Goal: Task Accomplishment & Management: Use online tool/utility

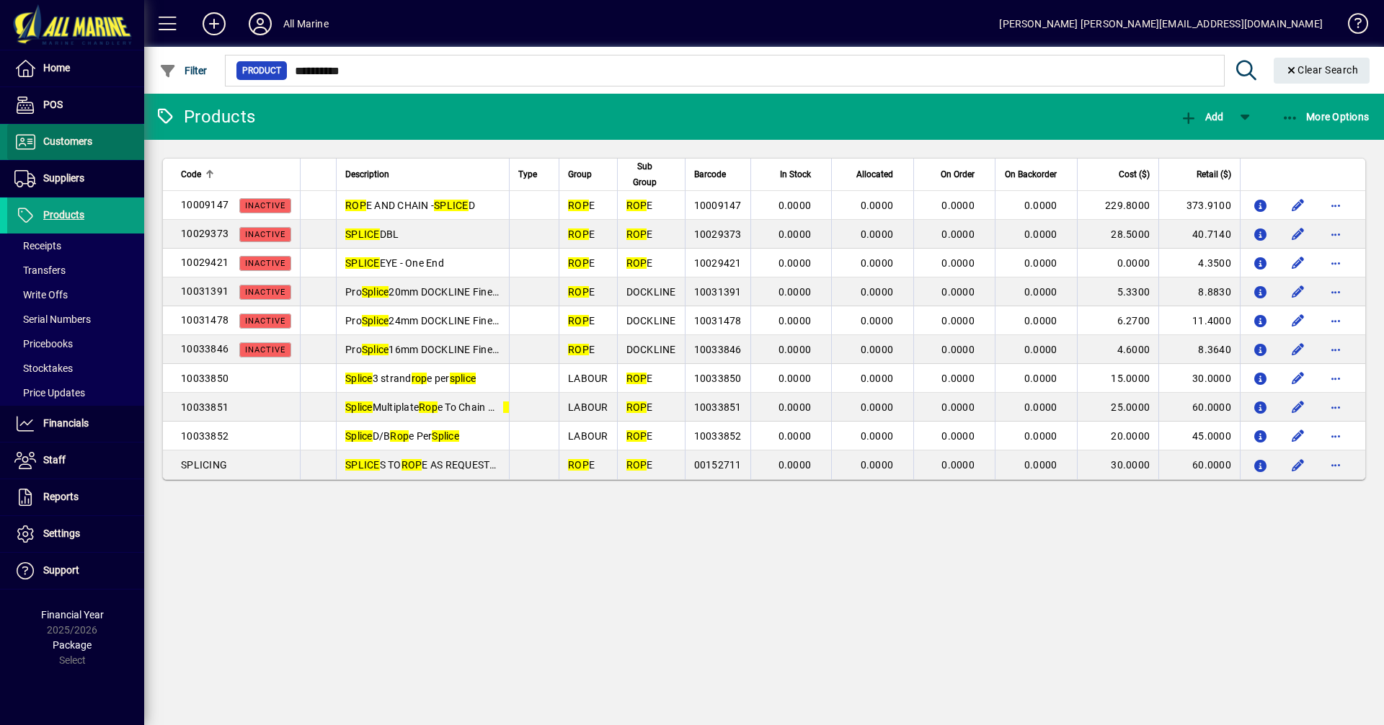
click at [102, 134] on span at bounding box center [75, 142] width 137 height 35
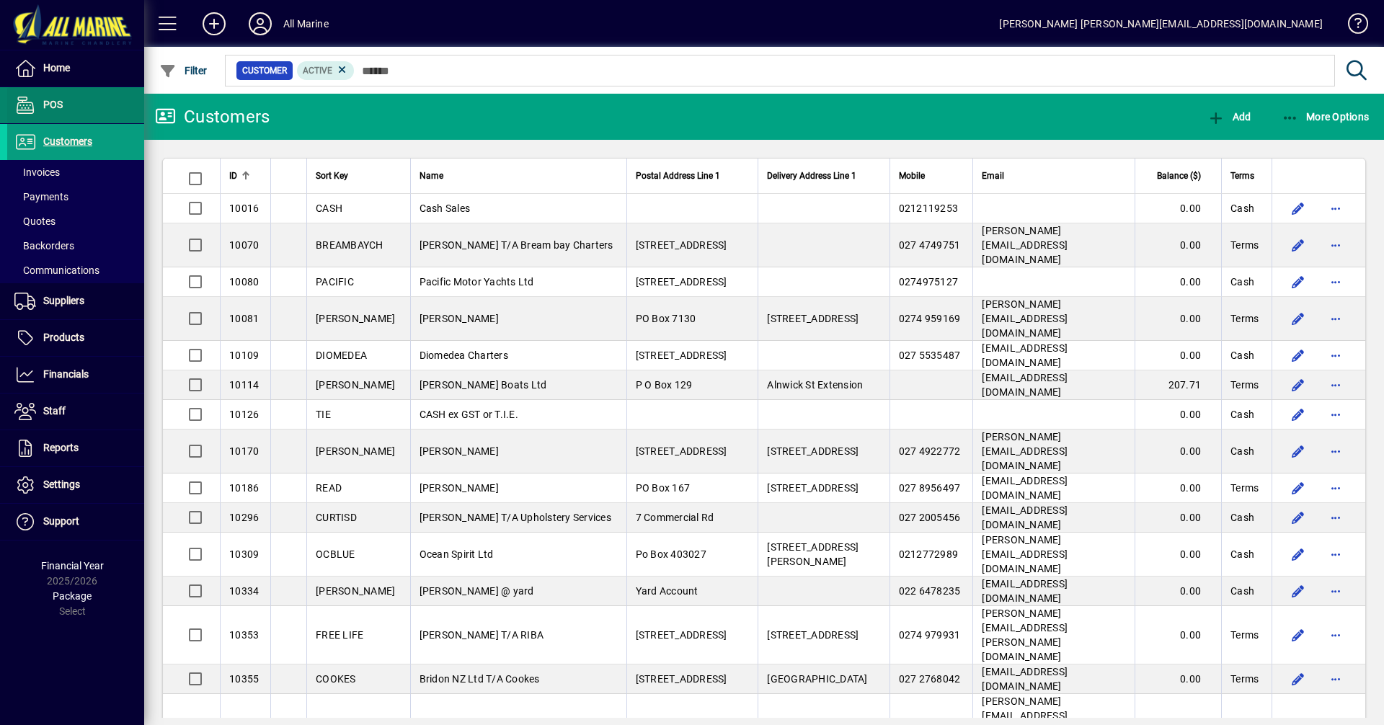
click at [69, 99] on span at bounding box center [75, 105] width 137 height 35
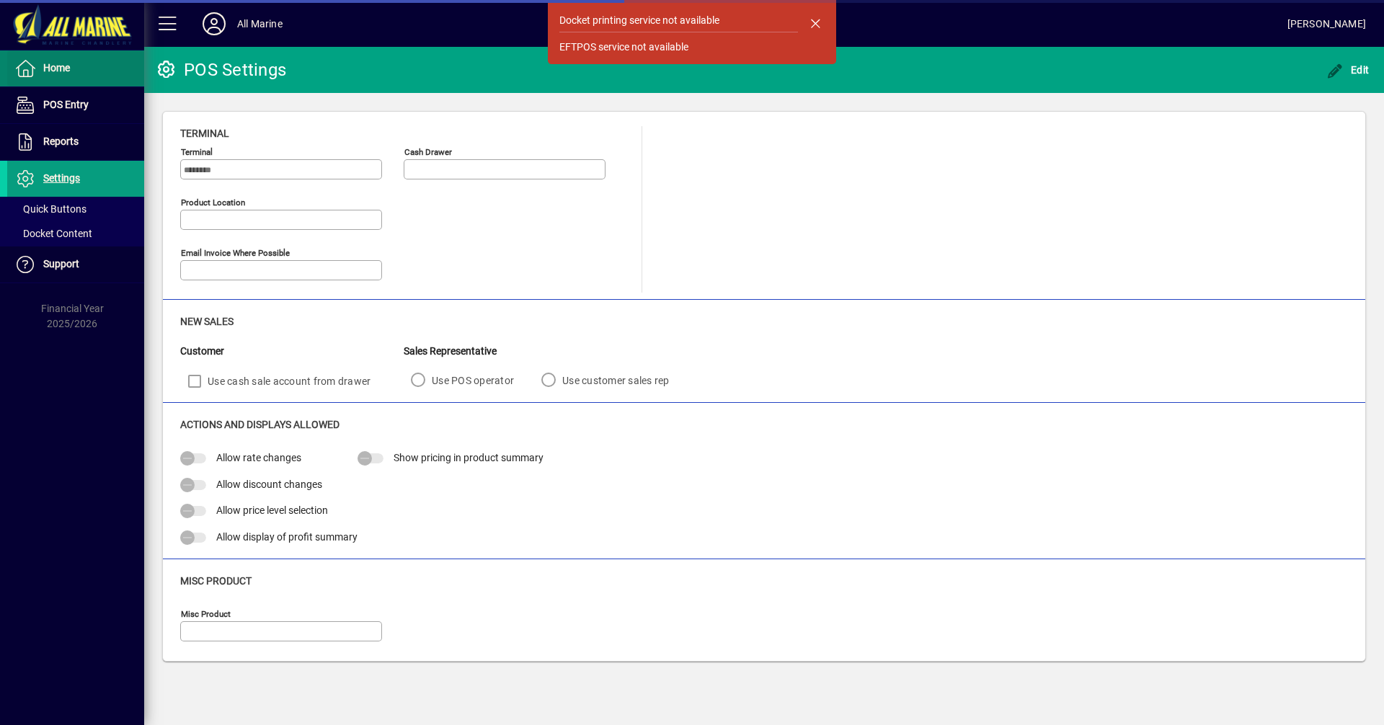
type input "**********"
click at [78, 74] on span at bounding box center [75, 68] width 137 height 35
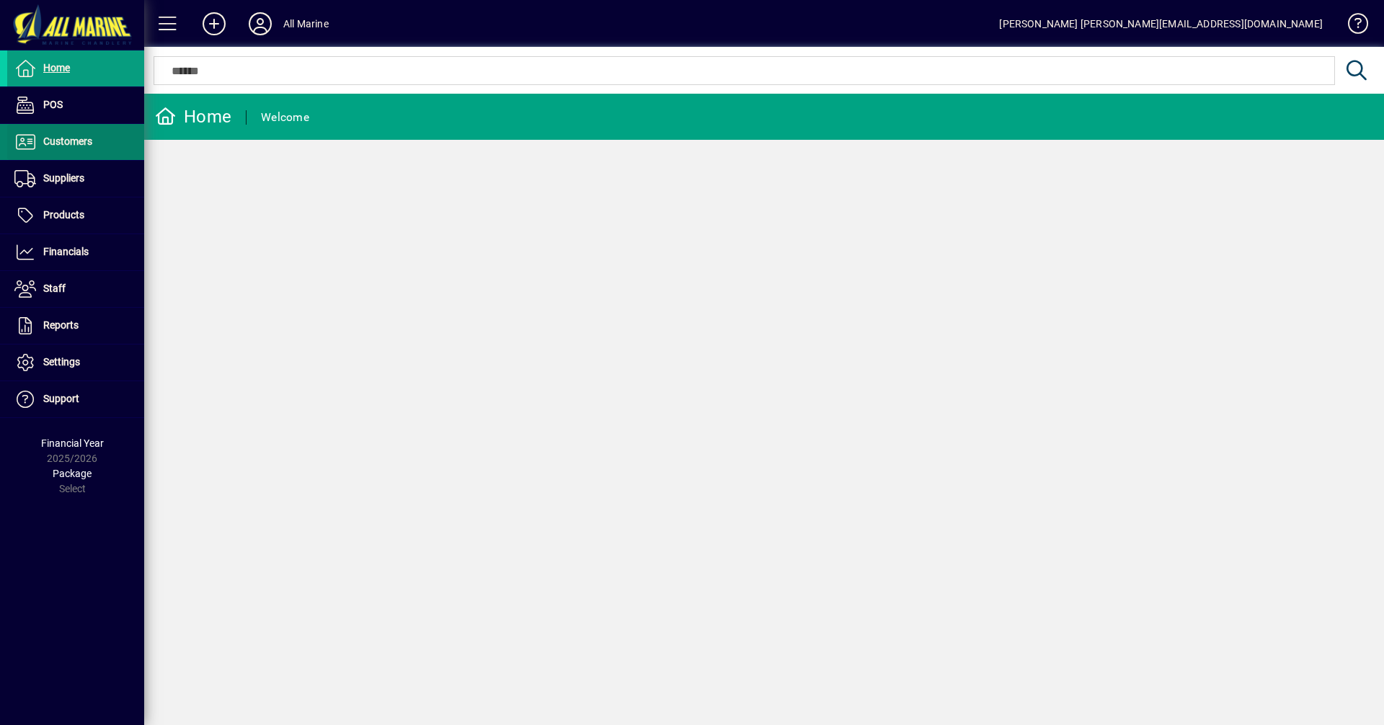
click at [90, 145] on span "Customers" at bounding box center [67, 142] width 49 height 12
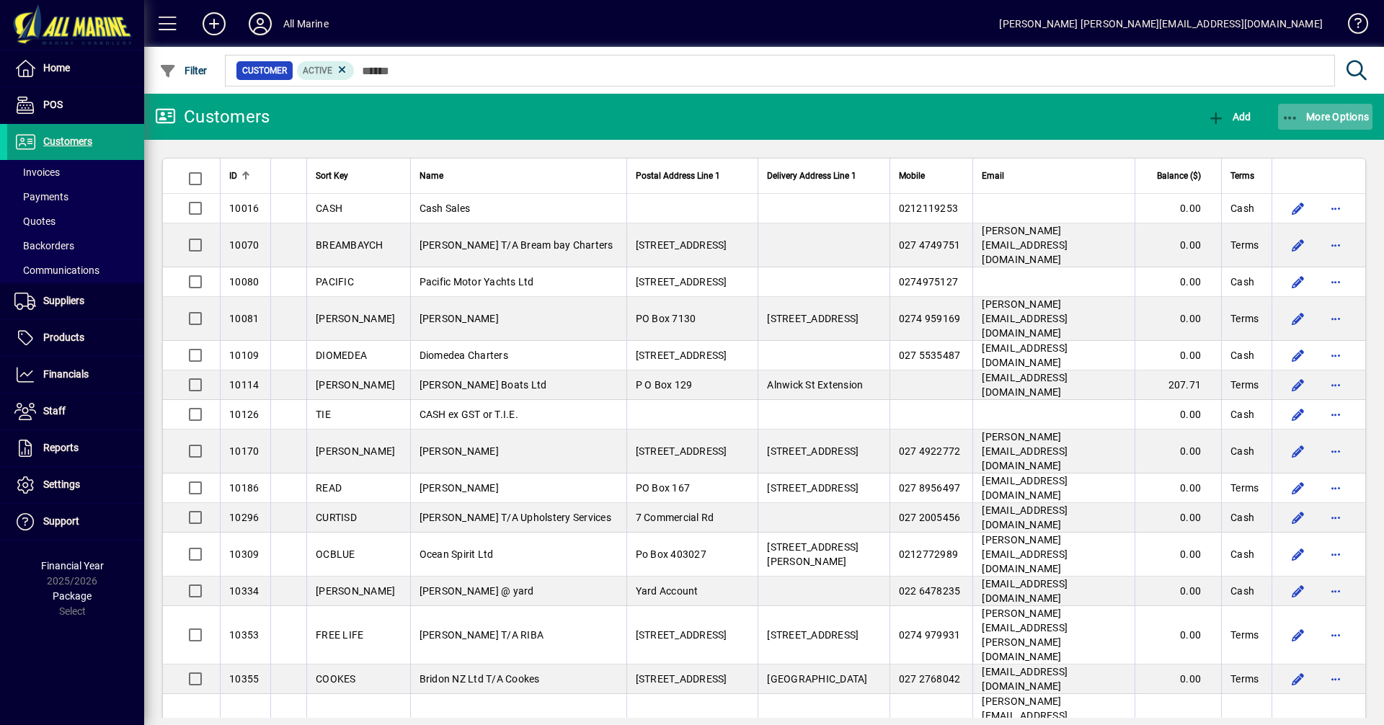
click at [1323, 118] on span "More Options" at bounding box center [1326, 117] width 88 height 12
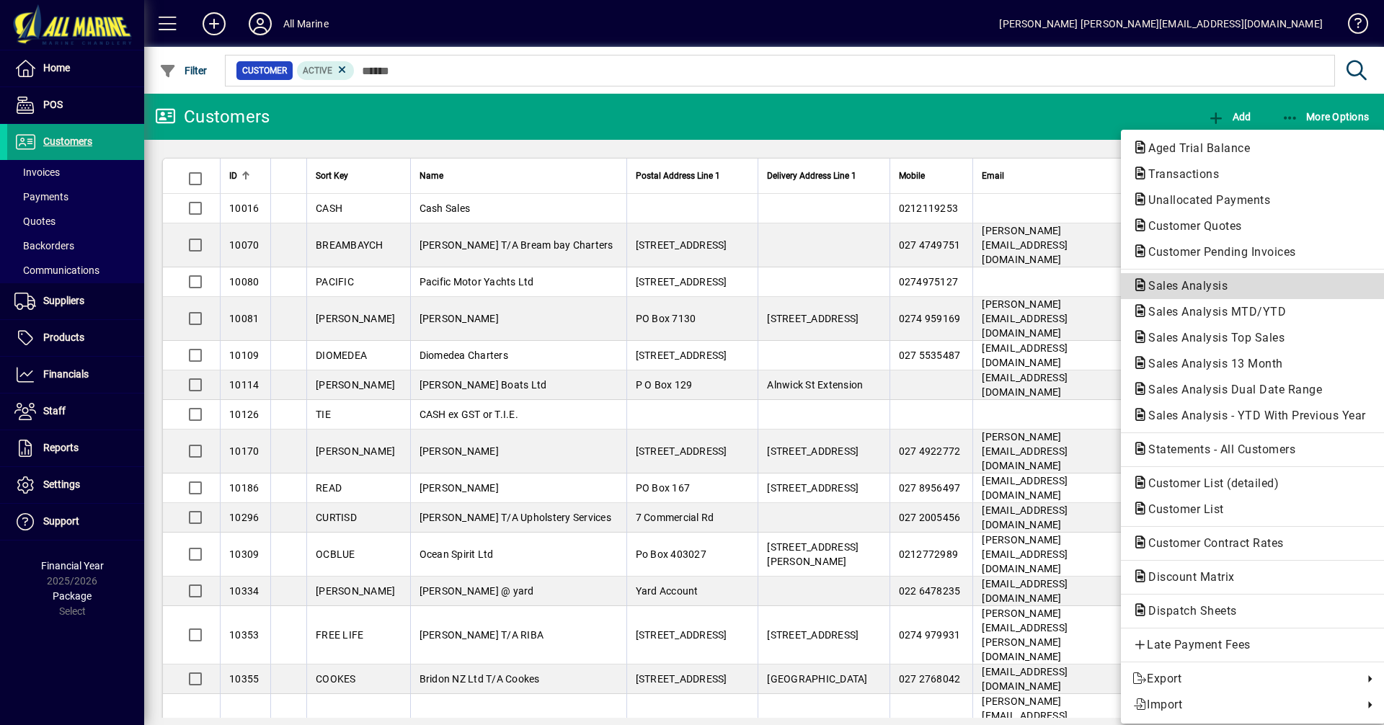
click at [1221, 287] on span "Sales Analysis" at bounding box center [1184, 286] width 102 height 14
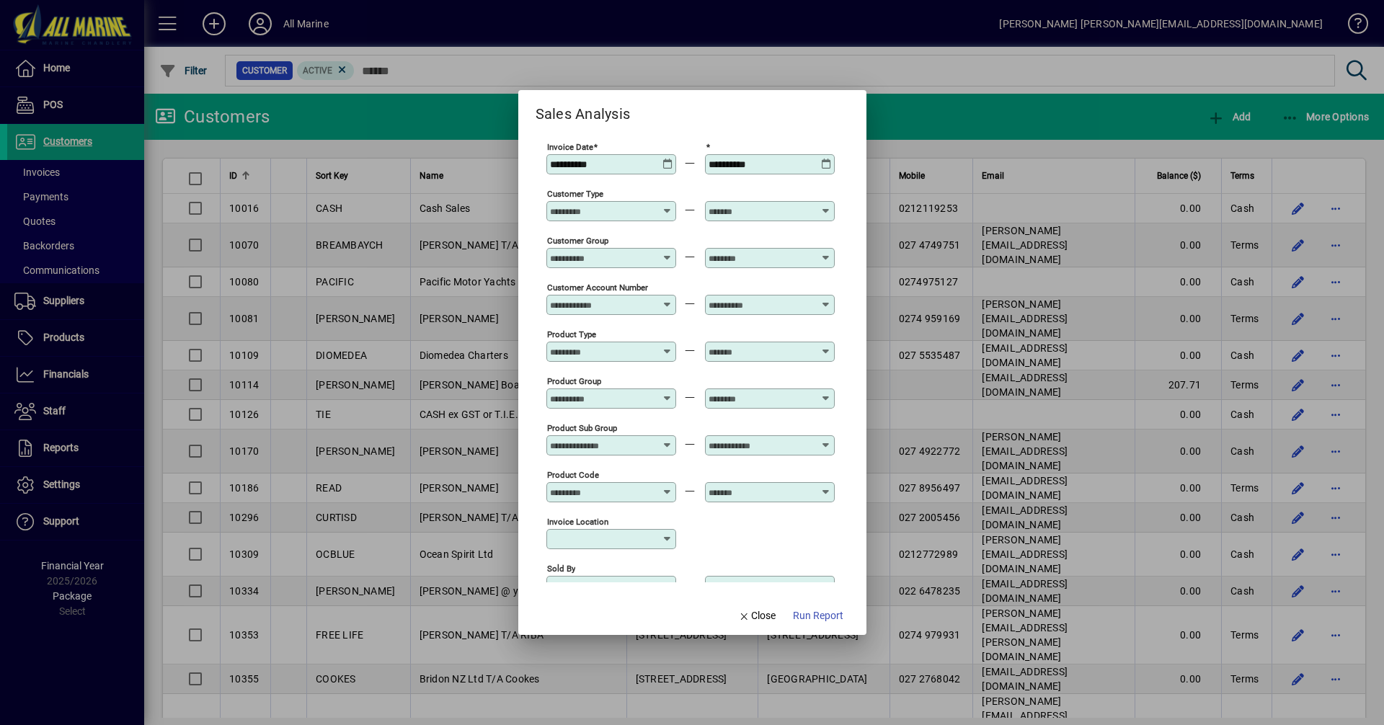
type input "**********"
click at [802, 608] on span "button" at bounding box center [818, 616] width 62 height 35
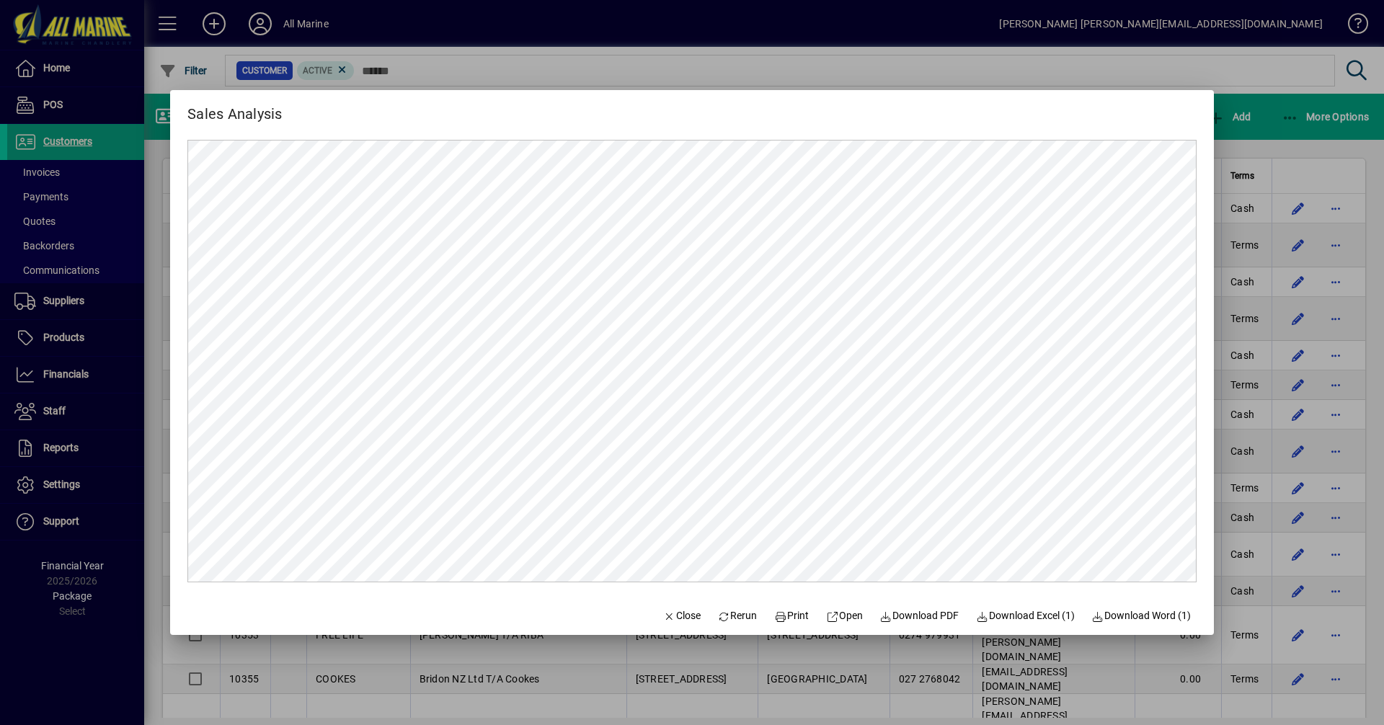
click at [1265, 136] on div at bounding box center [692, 362] width 1384 height 725
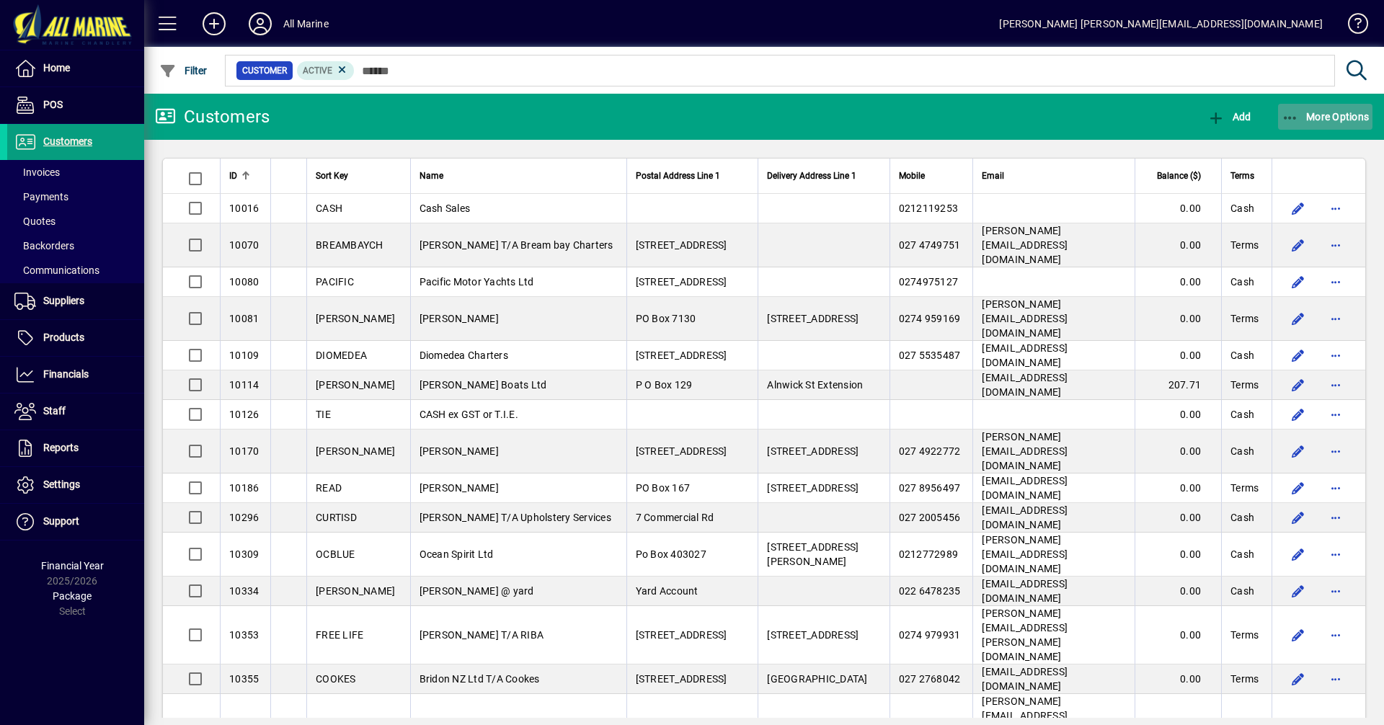
click at [1311, 122] on span "More Options" at bounding box center [1326, 117] width 88 height 12
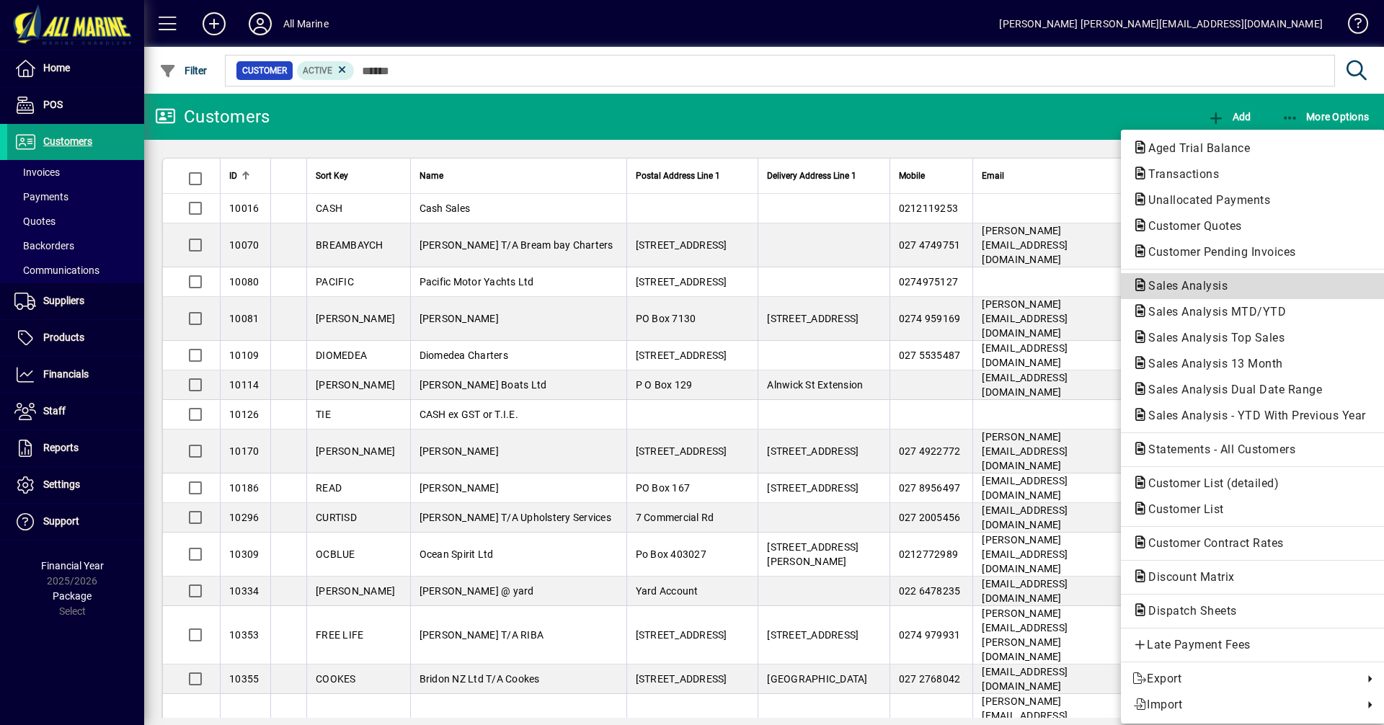
click at [1218, 286] on span "Sales Analysis" at bounding box center [1184, 286] width 102 height 14
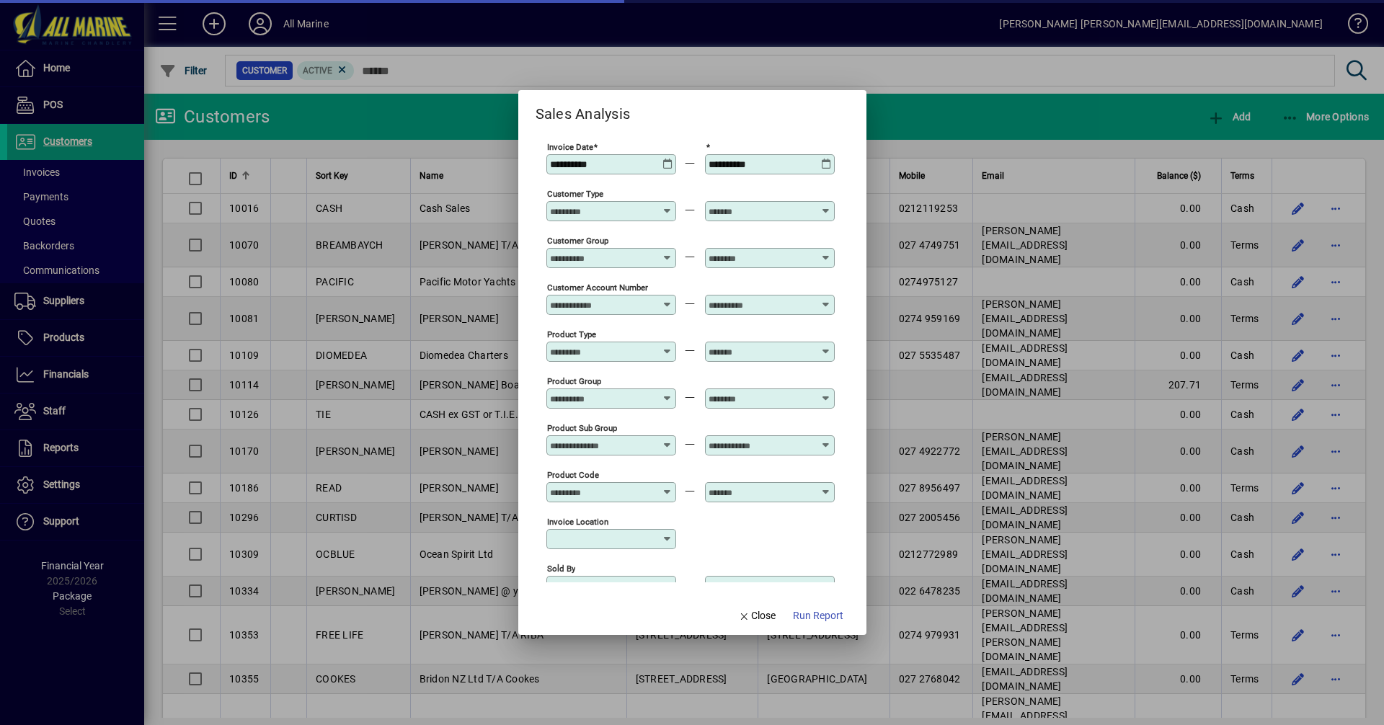
type input "**********"
click at [667, 159] on icon at bounding box center [668, 159] width 11 height 0
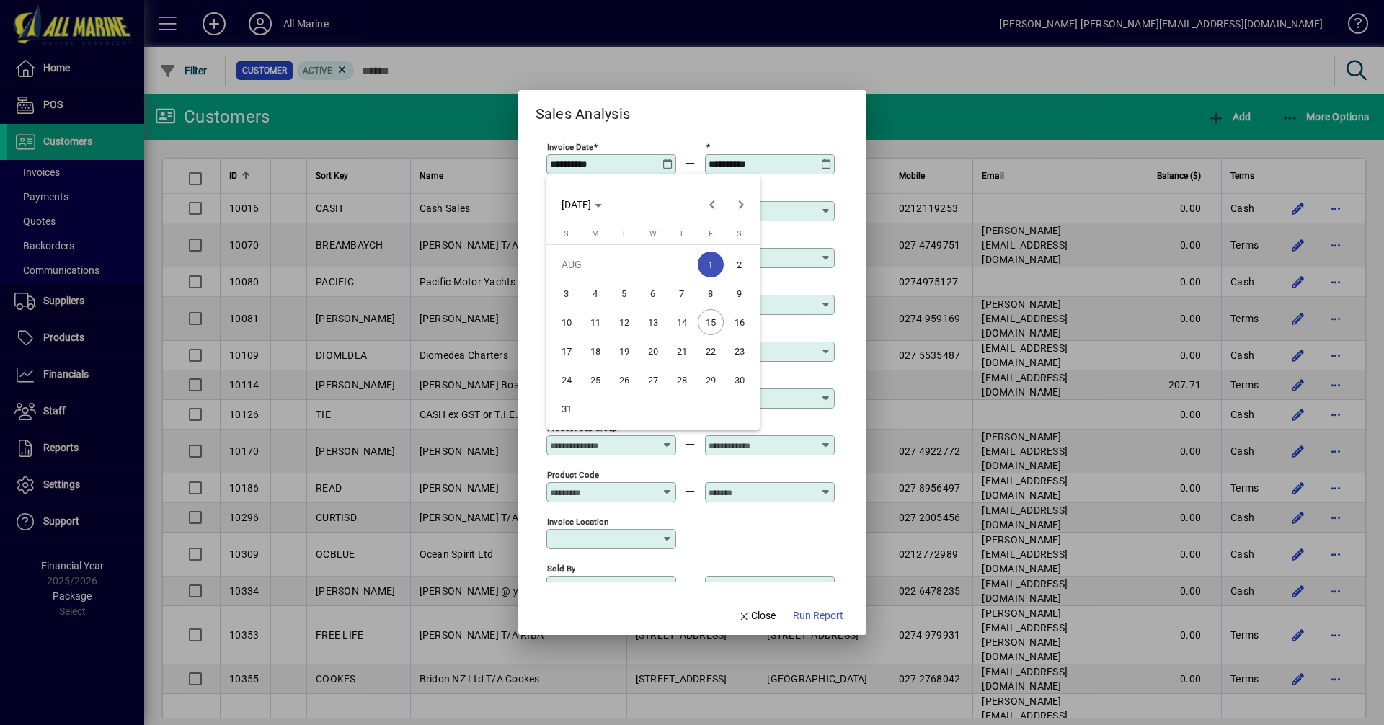
click at [709, 326] on span "15" at bounding box center [711, 322] width 26 height 26
type input "**********"
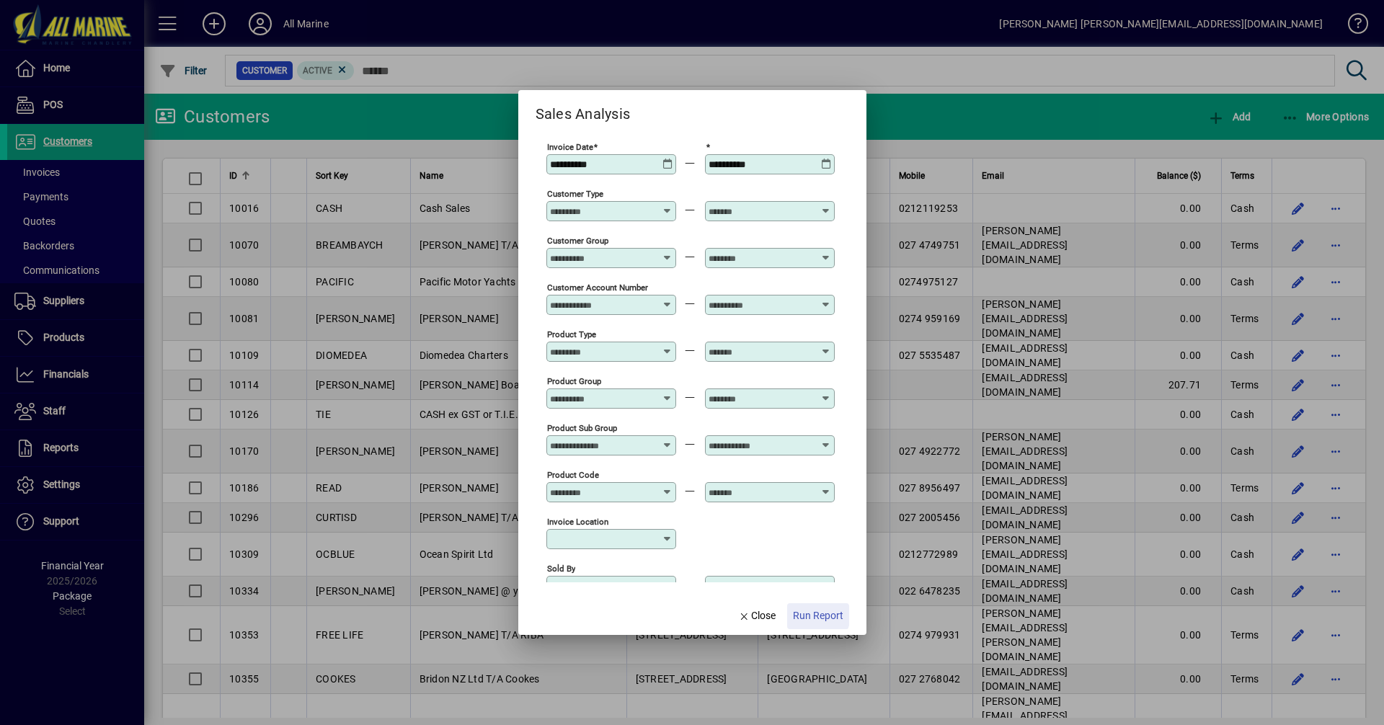
drag, startPoint x: 816, startPoint y: 616, endPoint x: 817, endPoint y: 593, distance: 22.4
click at [816, 616] on span "Run Report" at bounding box center [818, 616] width 50 height 15
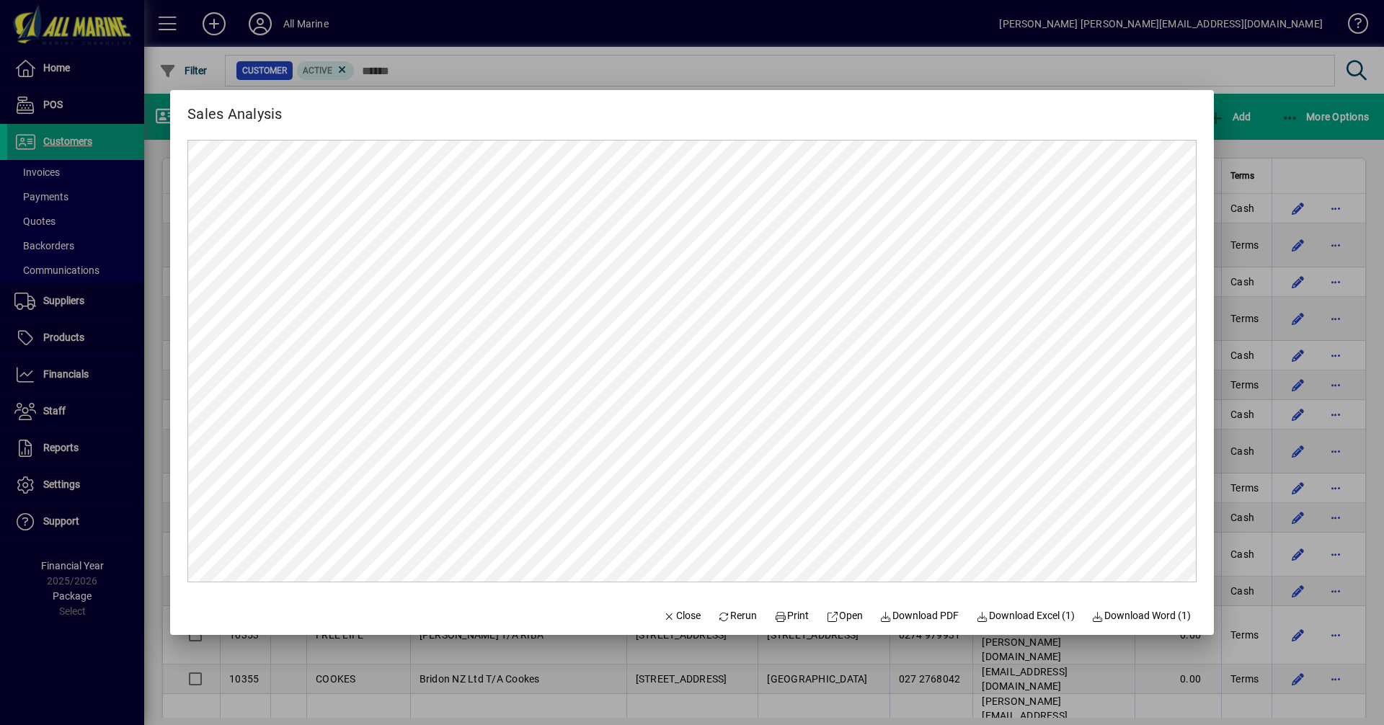
click at [1269, 130] on div at bounding box center [692, 362] width 1384 height 725
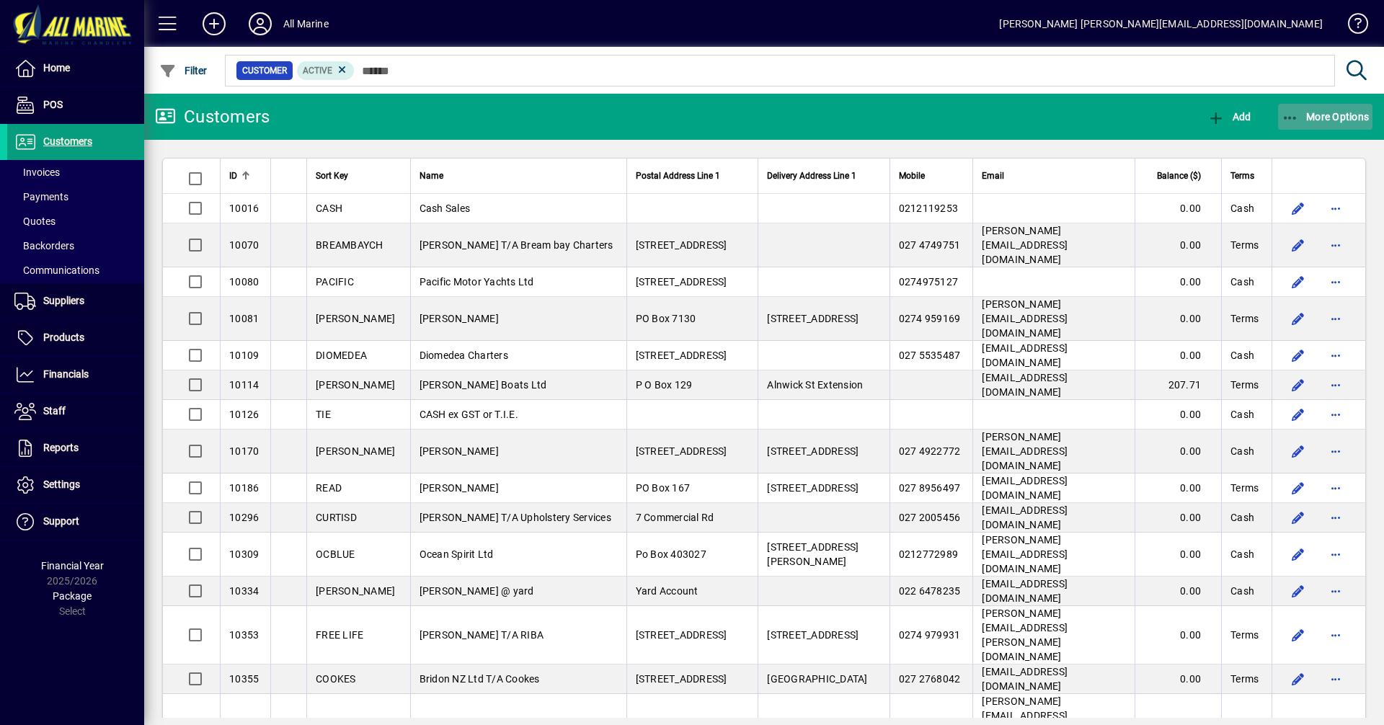
click at [1306, 114] on span "More Options" at bounding box center [1326, 117] width 88 height 12
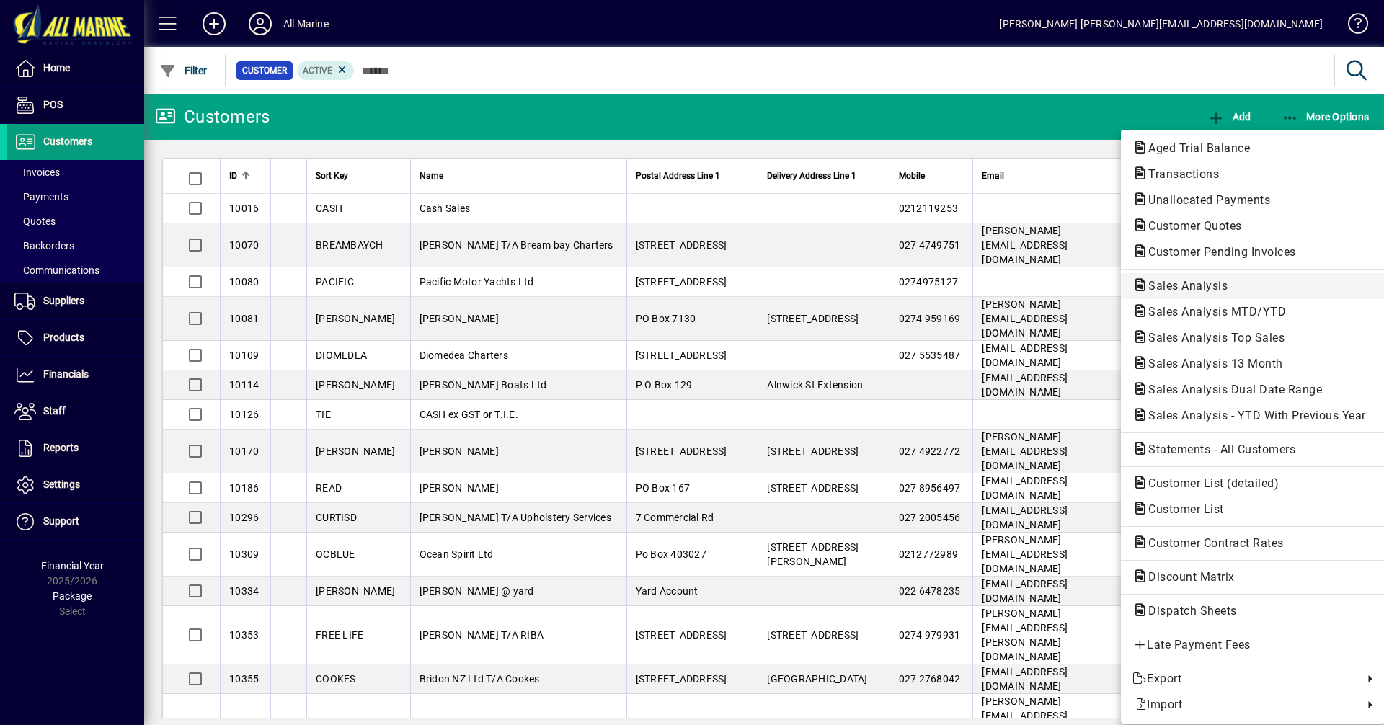
click at [1210, 290] on span "Sales Analysis" at bounding box center [1184, 286] width 102 height 14
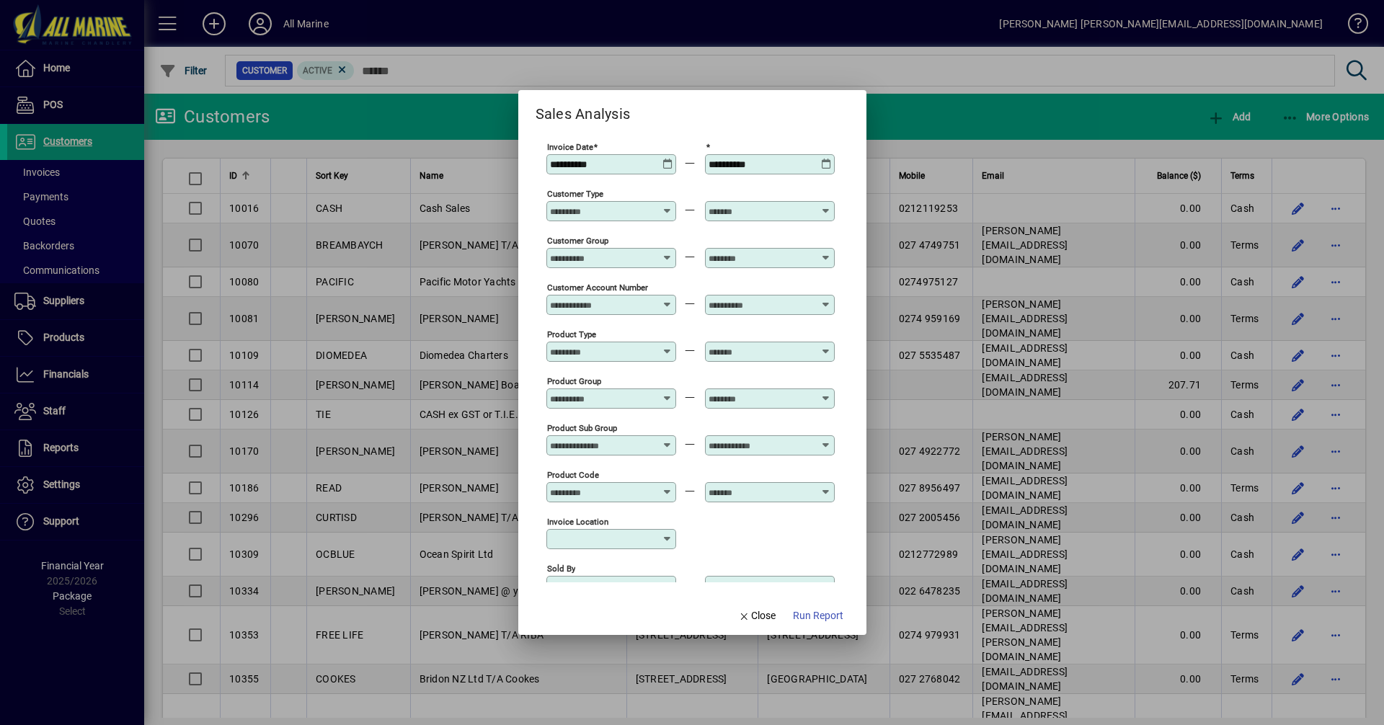
click at [669, 159] on icon at bounding box center [668, 159] width 11 height 0
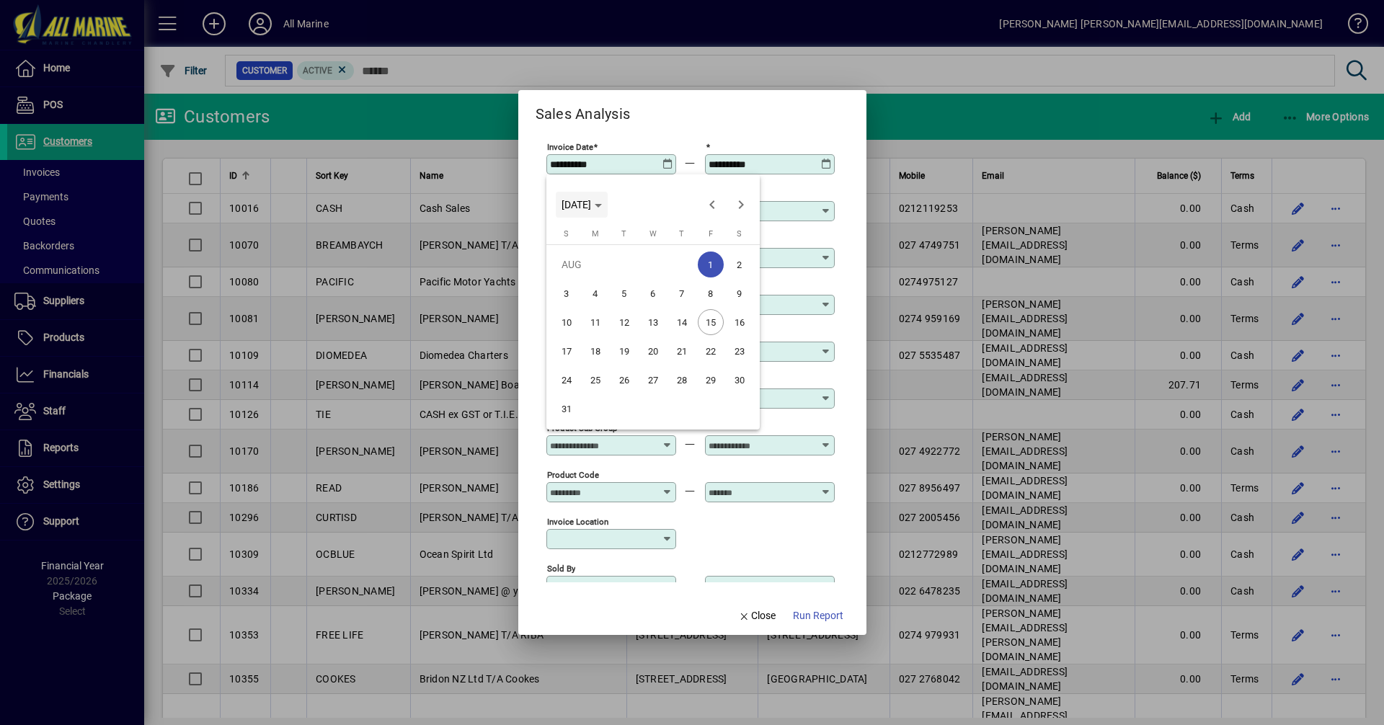
type input "**********"
click at [591, 206] on span "[DATE]" at bounding box center [577, 205] width 30 height 12
click at [573, 303] on span "2024" at bounding box center [576, 307] width 45 height 26
click at [733, 309] on span "AUG" at bounding box center [728, 307] width 45 height 26
click at [685, 262] on span "1" at bounding box center [682, 265] width 26 height 26
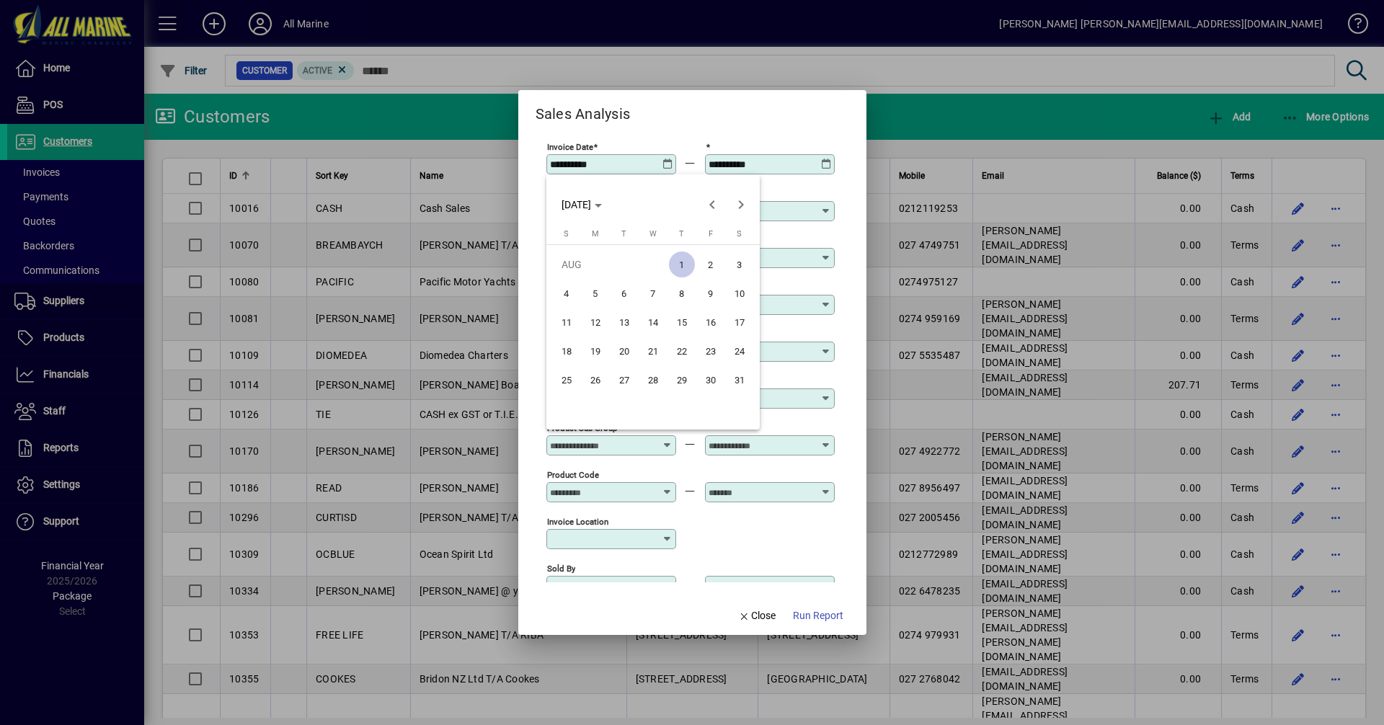
type input "**********"
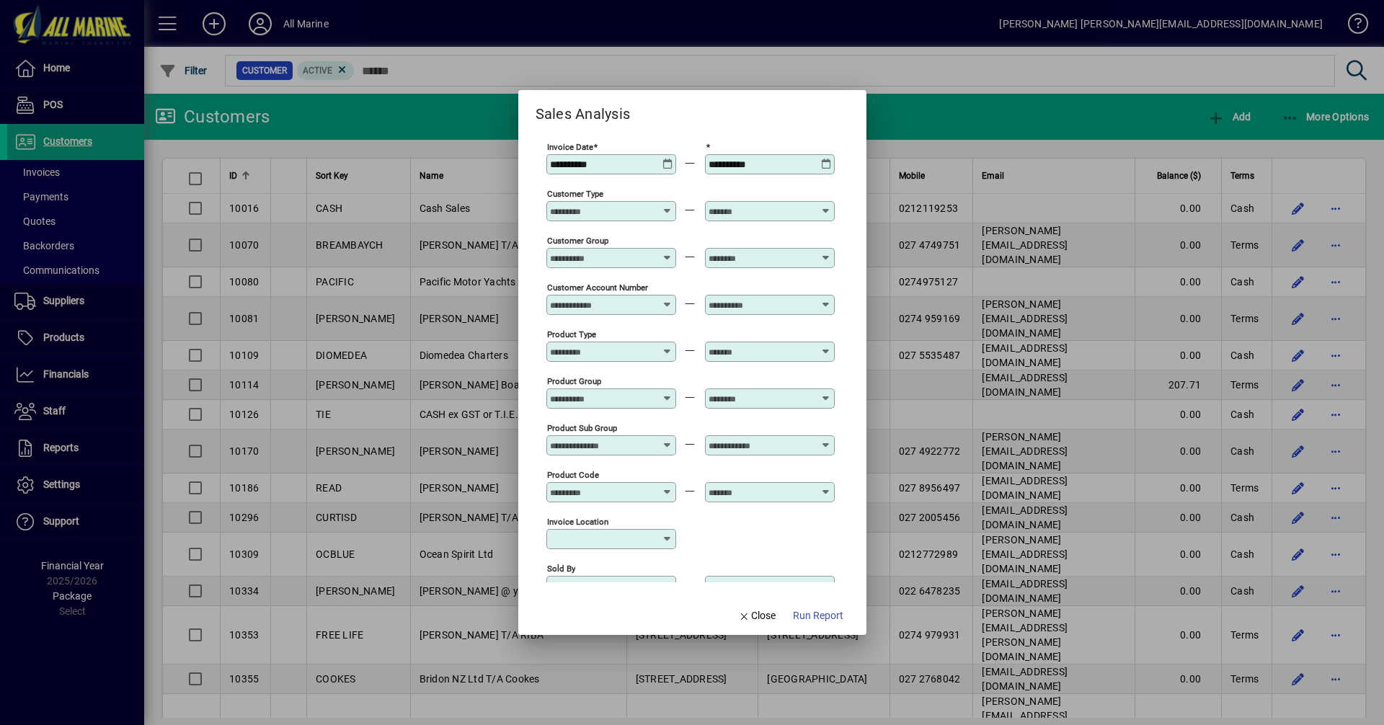
click at [825, 159] on icon at bounding box center [826, 159] width 11 height 0
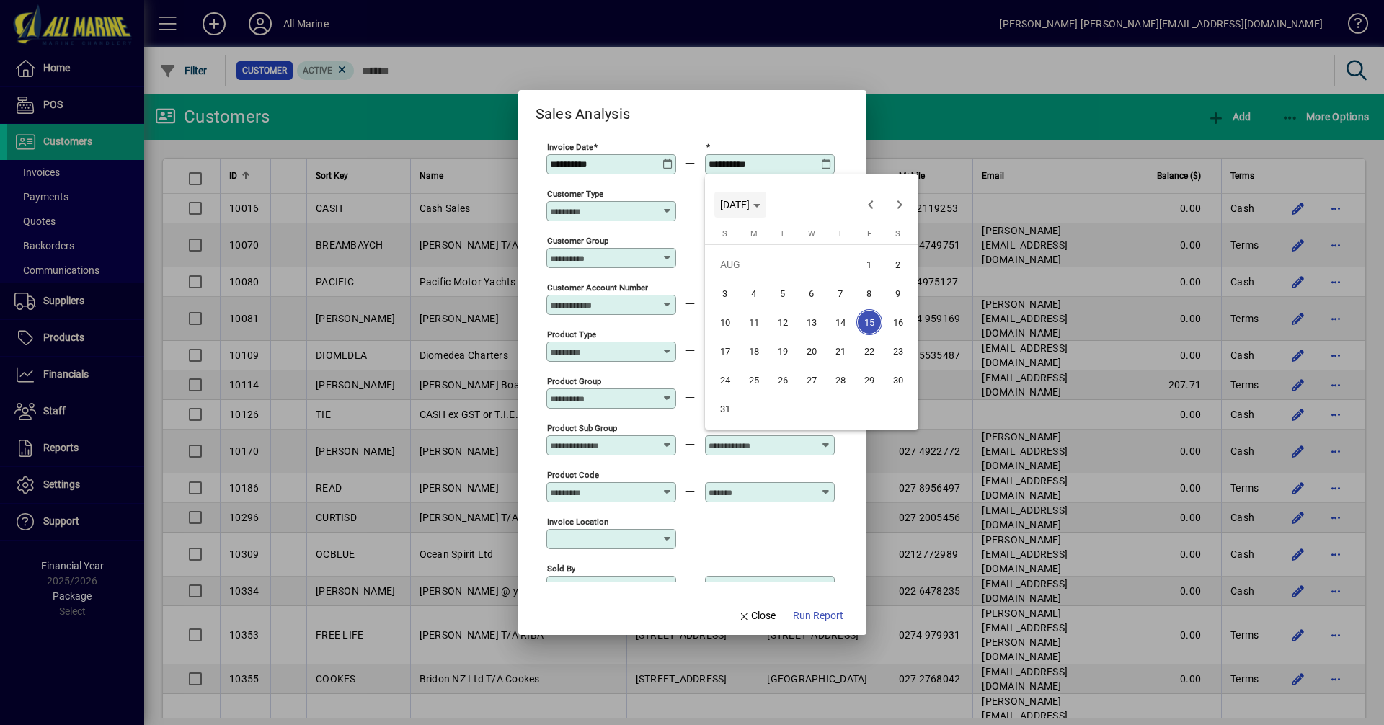
click at [750, 208] on span "[DATE]" at bounding box center [735, 205] width 30 height 12
click at [733, 307] on span "2024" at bounding box center [735, 307] width 45 height 26
click at [895, 313] on span "AUG" at bounding box center [887, 307] width 45 height 26
click at [840, 325] on span "15" at bounding box center [841, 322] width 26 height 26
type input "**********"
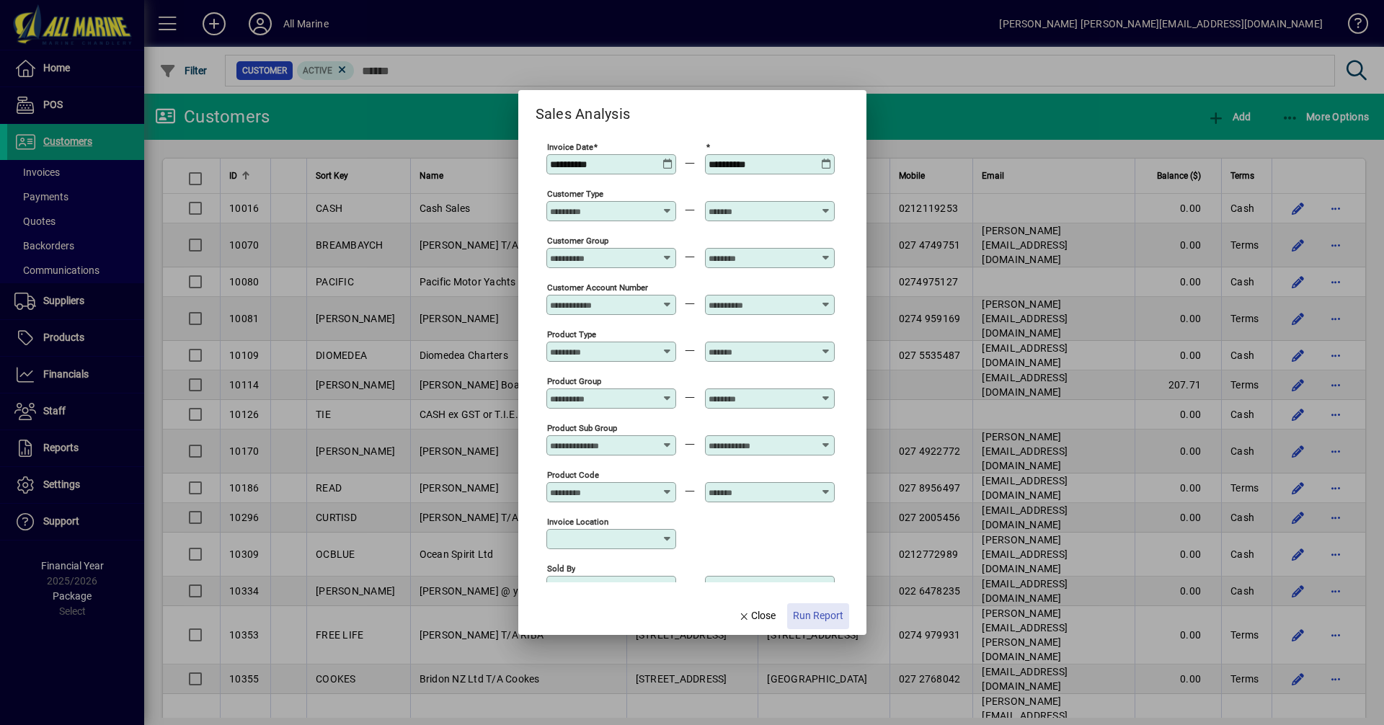
click at [827, 617] on span "Run Report" at bounding box center [818, 616] width 50 height 15
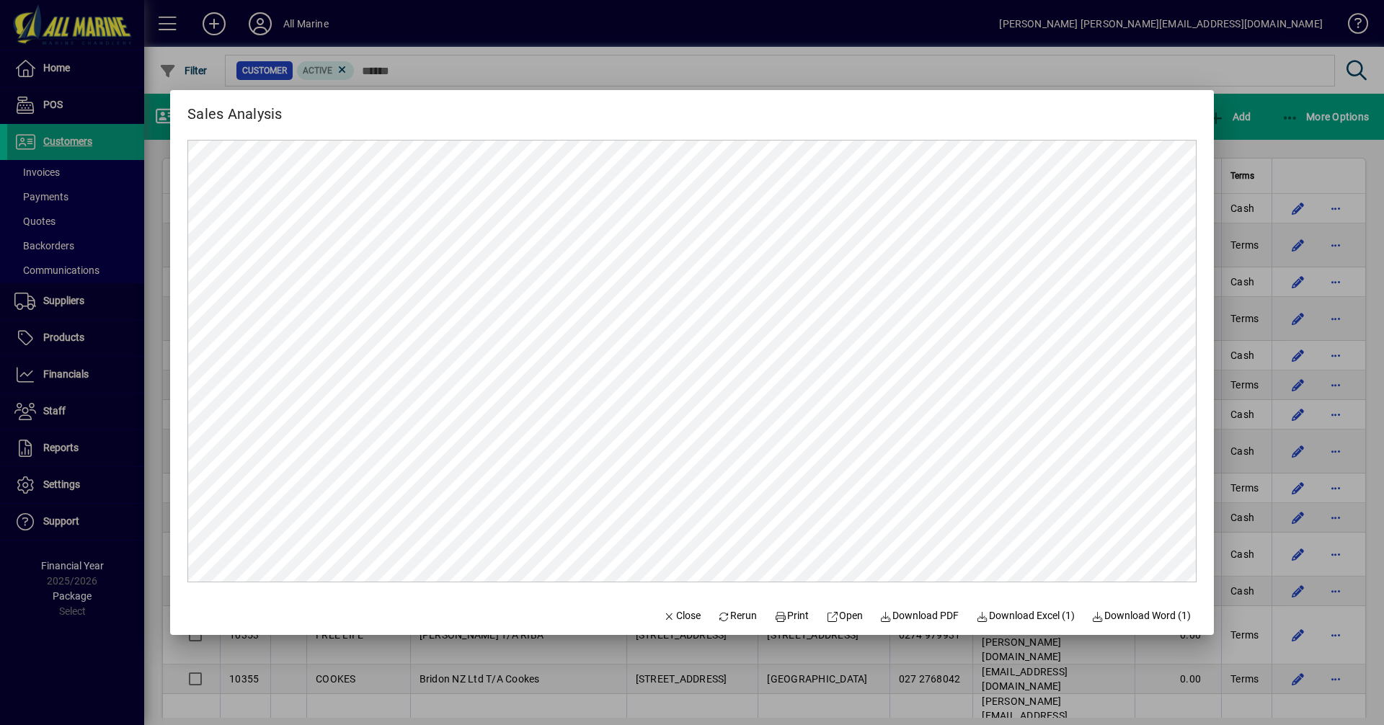
click at [1278, 138] on div at bounding box center [692, 362] width 1384 height 725
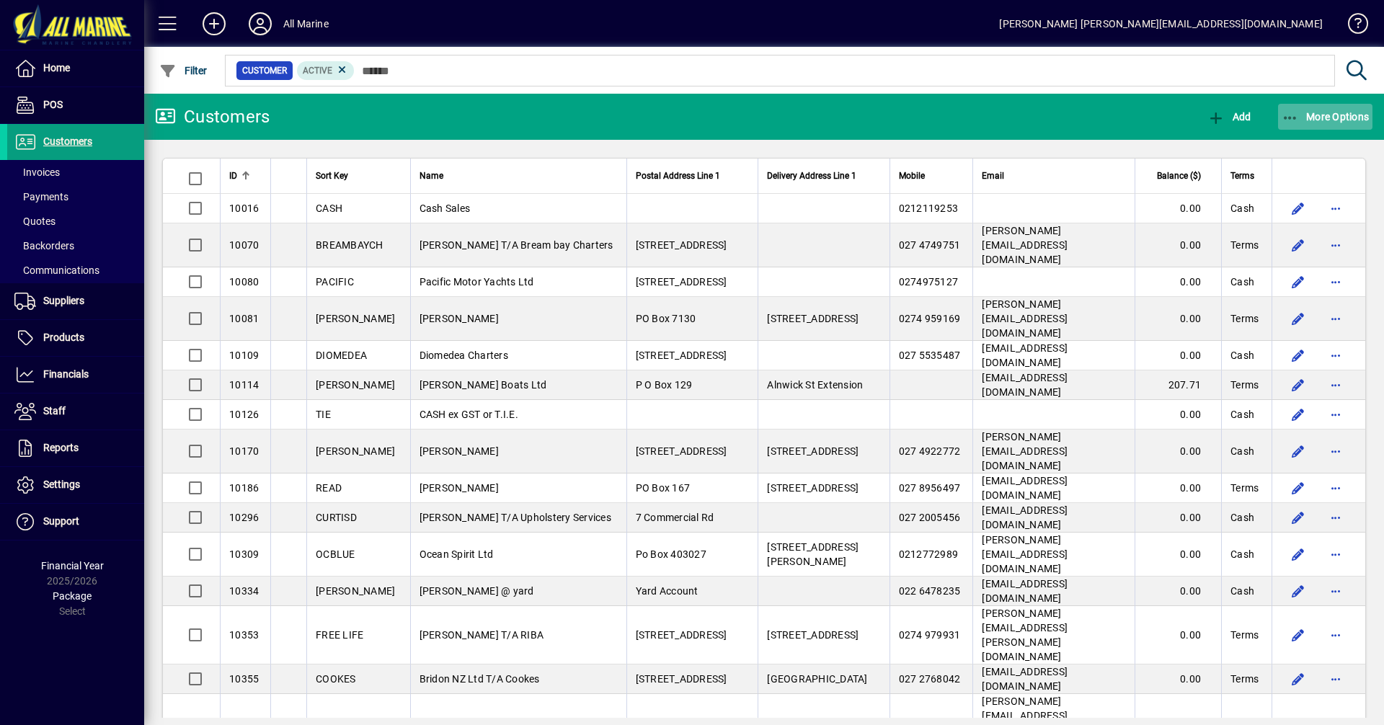
click at [1302, 119] on span "More Options" at bounding box center [1326, 117] width 88 height 12
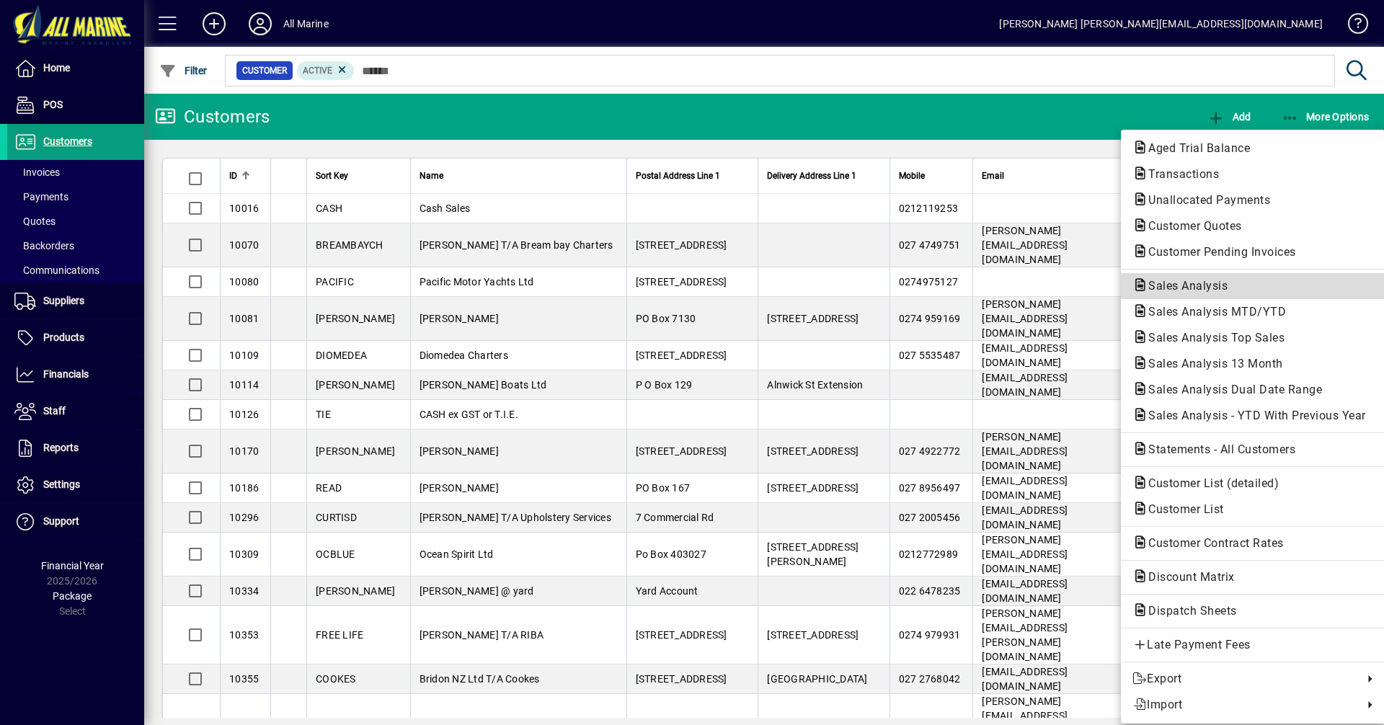
click at [1197, 288] on span "Sales Analysis" at bounding box center [1184, 286] width 102 height 14
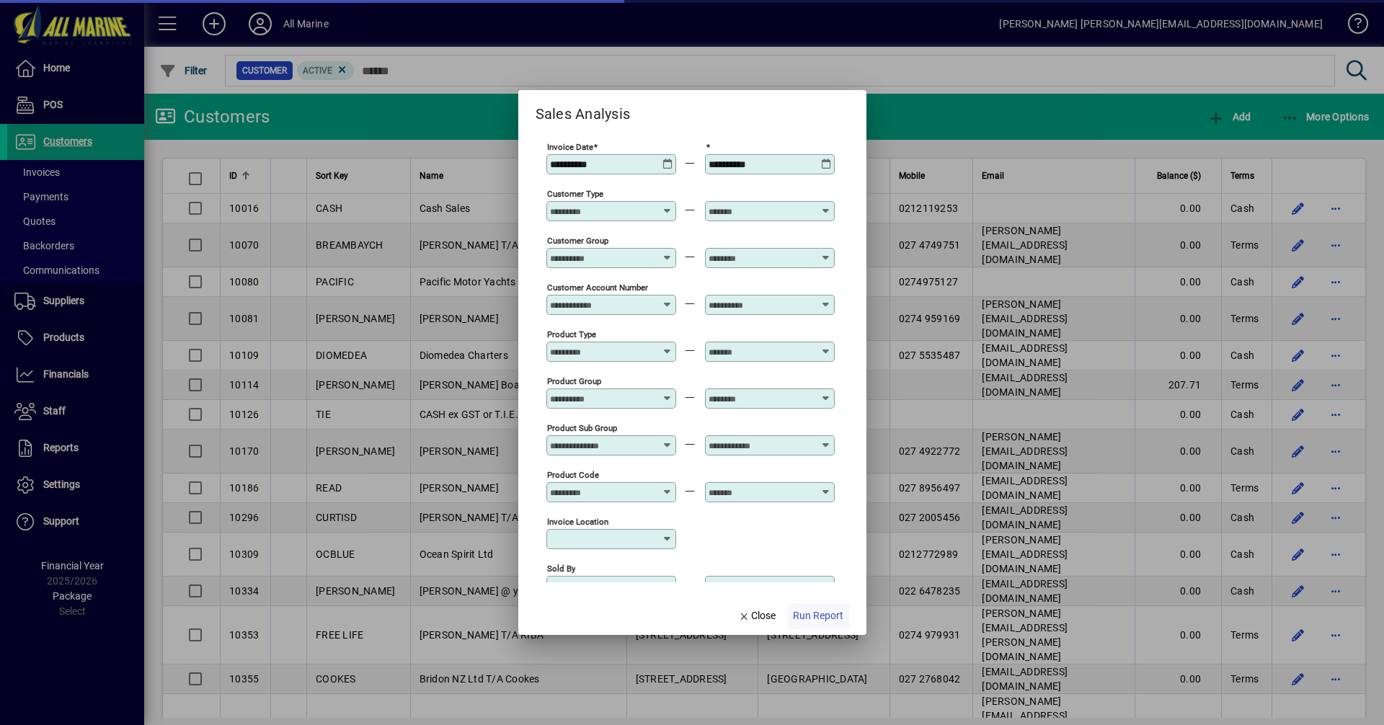
type input "**********"
click at [826, 619] on span "Run Report" at bounding box center [818, 616] width 50 height 15
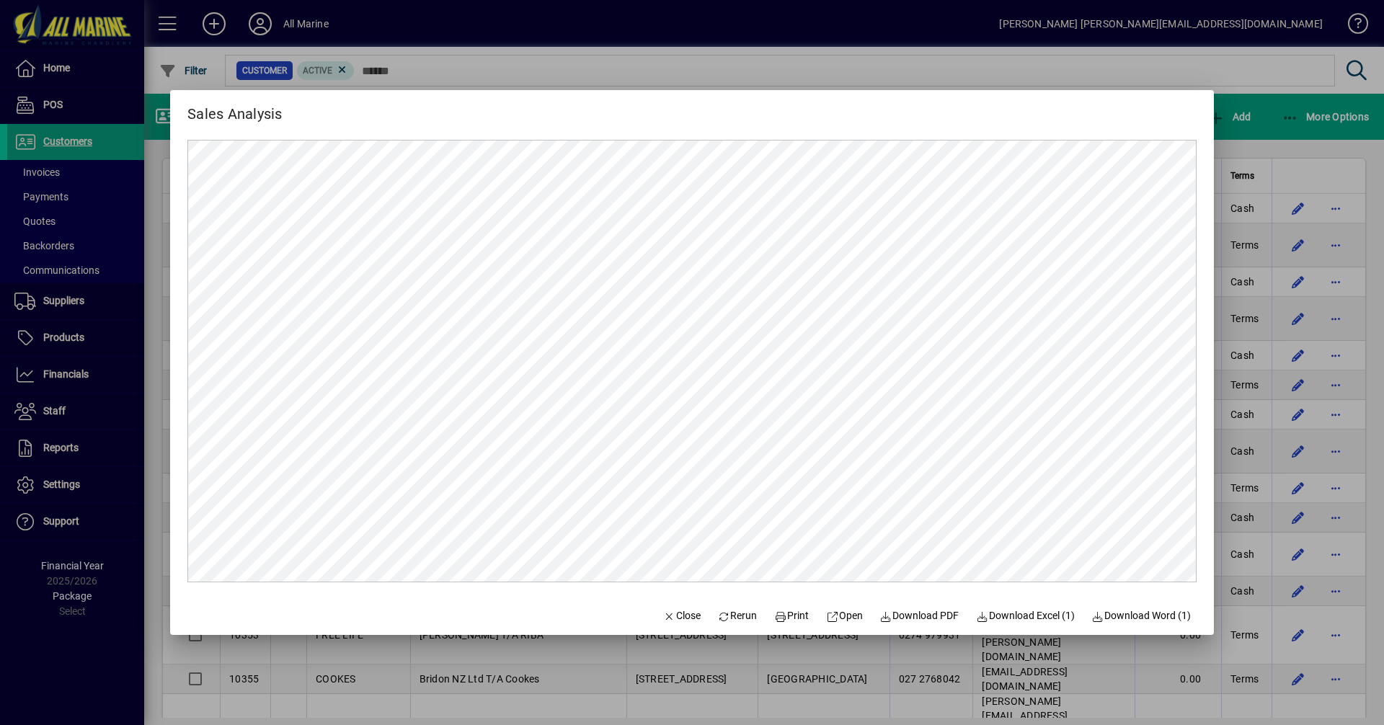
click at [1259, 133] on div at bounding box center [692, 362] width 1384 height 725
